Goal: Information Seeking & Learning: Understand process/instructions

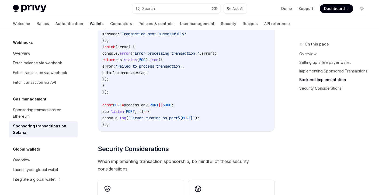
scroll to position [1521, 0]
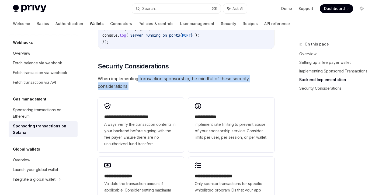
drag, startPoint x: 138, startPoint y: 85, endPoint x: 139, endPoint y: 92, distance: 7.4
click at [139, 90] on span "When implementing transaction sponsorship, be mindful of these security conside…" at bounding box center [186, 82] width 177 height 15
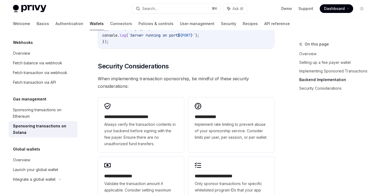
click at [139, 90] on span "When implementing transaction sponsorship, be mindful of these security conside…" at bounding box center [186, 82] width 177 height 15
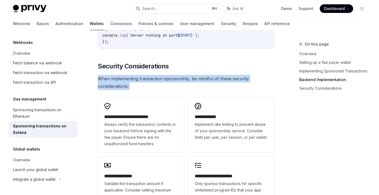
click at [139, 90] on span "When implementing transaction sponsorship, be mindful of these security conside…" at bounding box center [186, 82] width 177 height 15
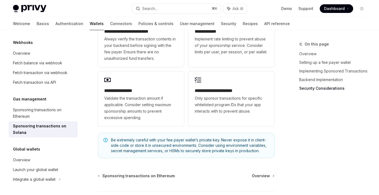
scroll to position [1607, 0]
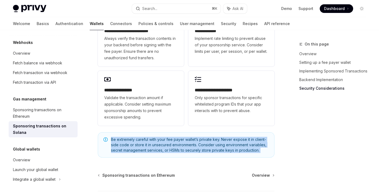
drag, startPoint x: 111, startPoint y: 145, endPoint x: 117, endPoint y: 164, distance: 20.1
click at [117, 153] on span "Be extremely careful with your fee payer wallet’s private key. Never expose it …" at bounding box center [190, 145] width 158 height 16
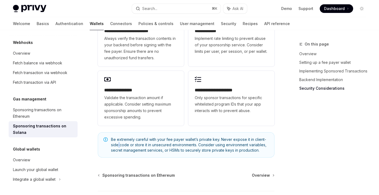
click at [117, 153] on span "Be extremely careful with your fee payer wallet’s private key. Never expose it …" at bounding box center [190, 145] width 158 height 16
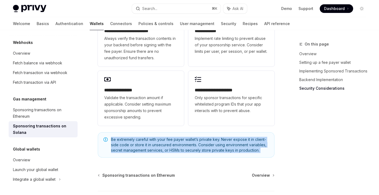
click at [117, 153] on span "Be extremely careful with your fee payer wallet’s private key. Never expose it …" at bounding box center [190, 145] width 158 height 16
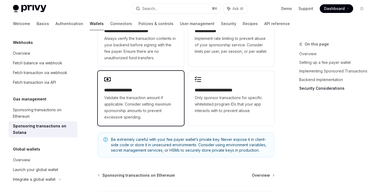
click at [125, 93] on h2 "**********" at bounding box center [140, 90] width 73 height 6
click at [123, 93] on h2 "**********" at bounding box center [140, 90] width 73 height 6
click at [107, 83] on icon at bounding box center [107, 79] width 6 height 6
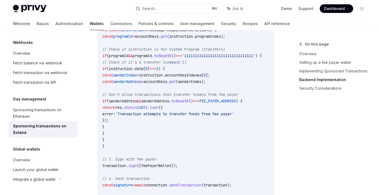
scroll to position [1043, 0]
